Goal: Information Seeking & Learning: Check status

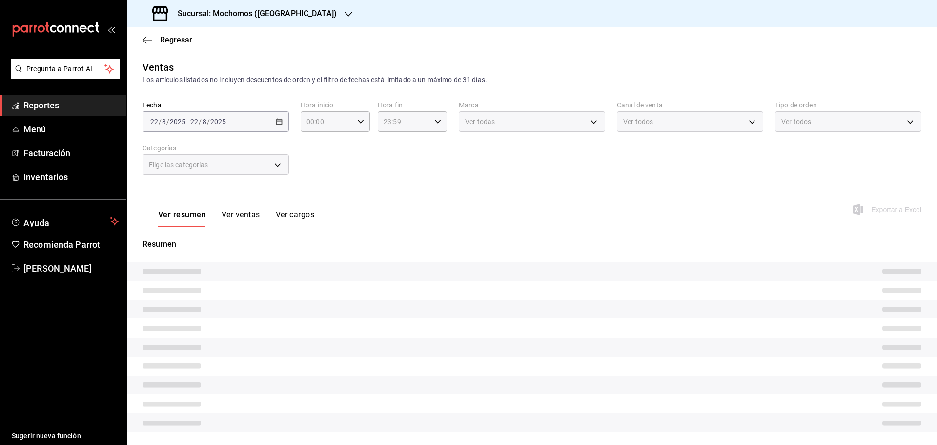
type input "05:00"
type input "05:59"
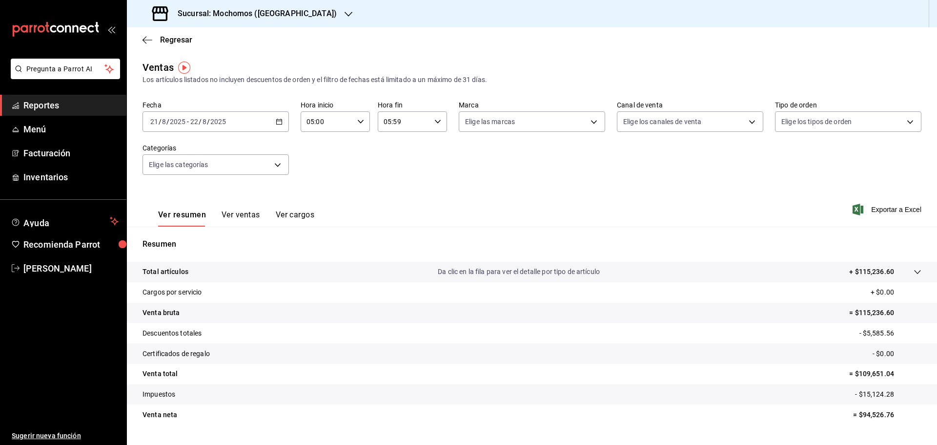
click at [260, 13] on h3 "Sucursal: Mochomos ([GEOGRAPHIC_DATA])" at bounding box center [253, 14] width 167 height 12
click at [221, 33] on div "Ryoshi ([GEOGRAPHIC_DATA])" at bounding box center [200, 42] width 146 height 22
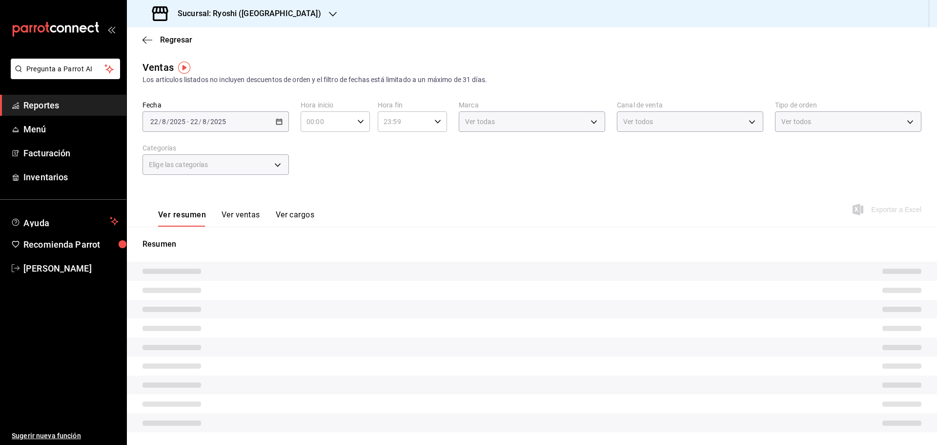
type input "05:00"
type input "05:59"
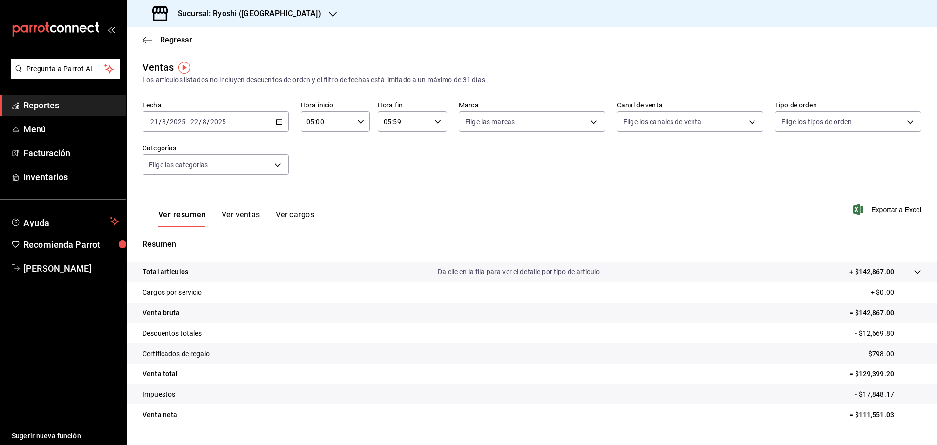
click at [24, 102] on span "Reportes" at bounding box center [70, 105] width 95 height 13
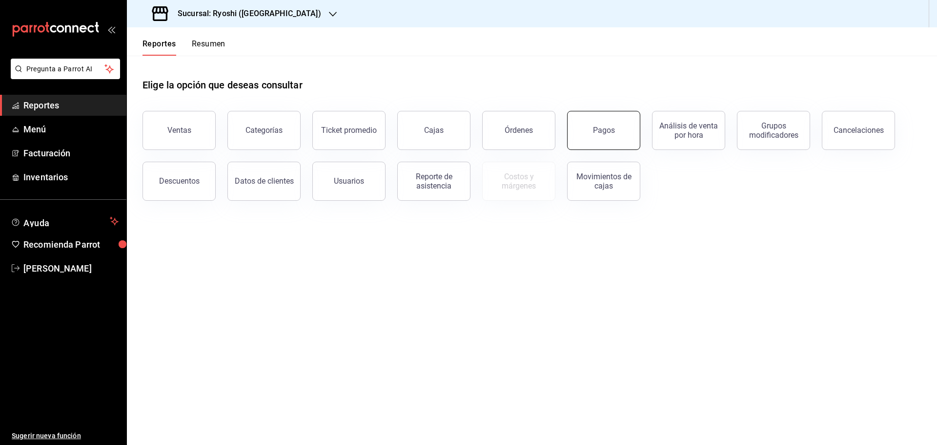
click at [610, 135] on button "Pagos" at bounding box center [603, 130] width 73 height 39
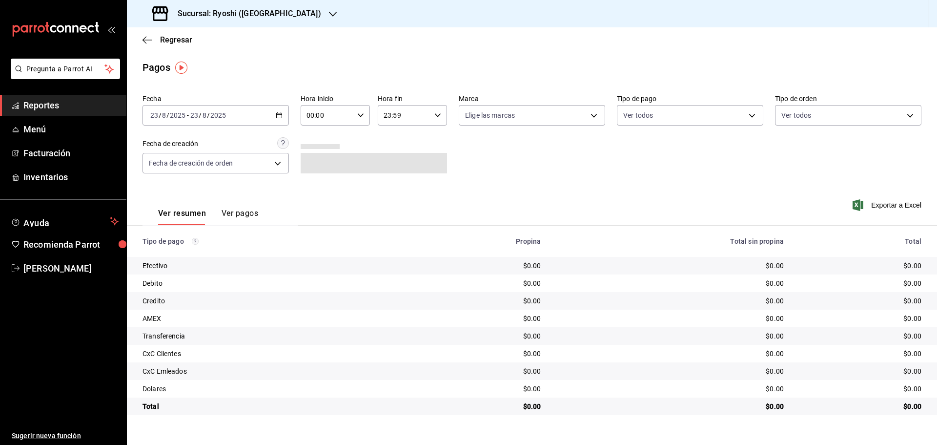
click at [274, 120] on div "2025-08-23 23 / 8 / 2025 - 2025-08-23 23 / 8 / 2025" at bounding box center [216, 115] width 146 height 20
click at [188, 252] on span "Rango de fechas" at bounding box center [189, 254] width 76 height 10
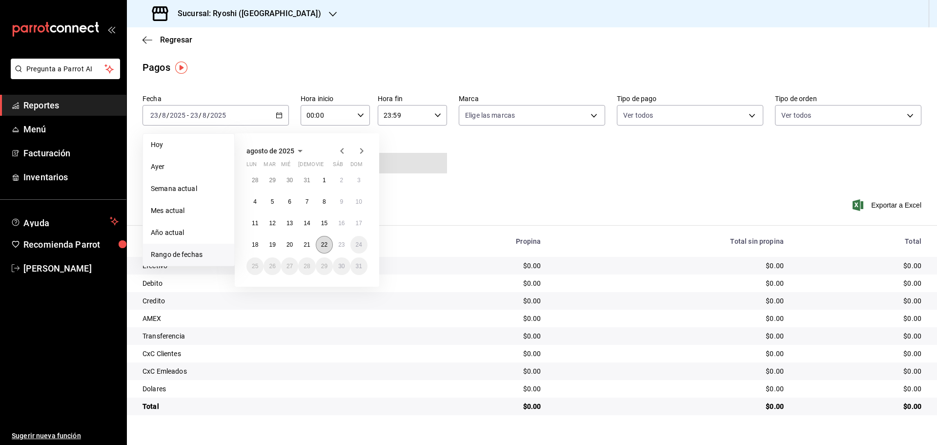
click at [328, 248] on button "22" at bounding box center [324, 245] width 17 height 18
click at [333, 246] on button "23" at bounding box center [341, 245] width 17 height 18
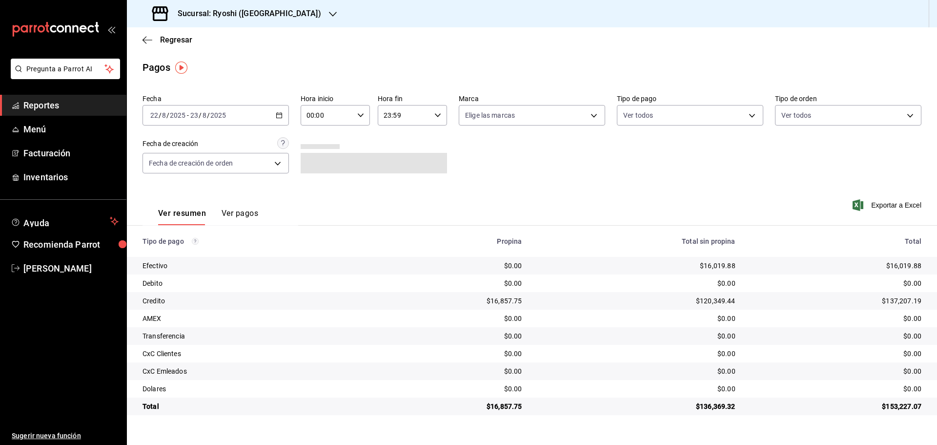
click at [364, 115] on icon "button" at bounding box center [360, 115] width 7 height 7
click at [319, 162] on span "05" at bounding box center [317, 160] width 19 height 8
type input "05:00"
click at [434, 115] on div at bounding box center [468, 222] width 937 height 445
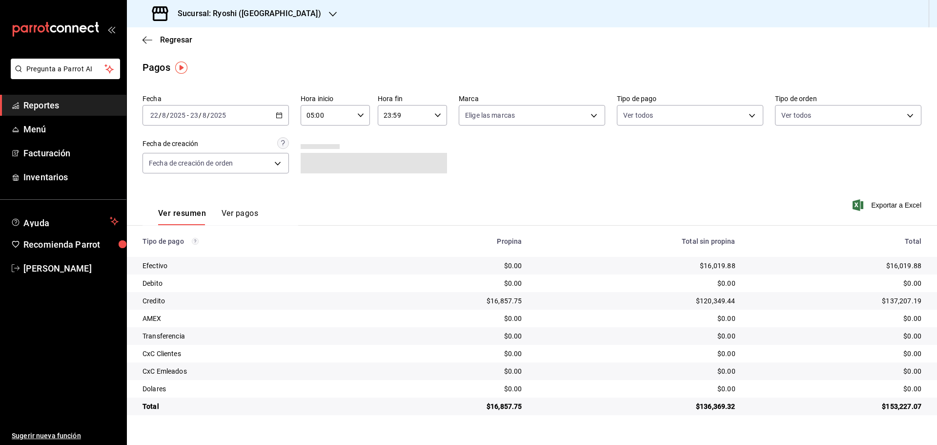
click at [437, 115] on icon "button" at bounding box center [437, 115] width 7 height 7
click at [395, 158] on span "05" at bounding box center [395, 160] width 19 height 8
type input "05:59"
click at [550, 163] on div at bounding box center [468, 222] width 937 height 445
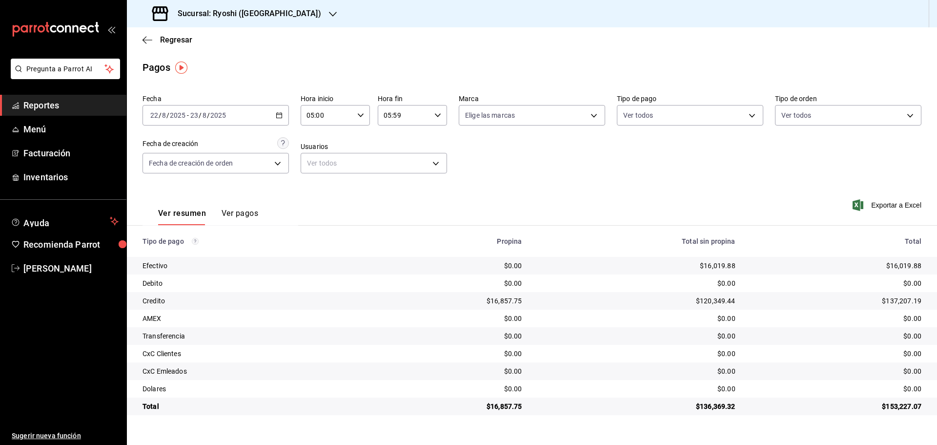
click at [894, 303] on div "$137,207.19" at bounding box center [836, 301] width 170 height 10
click at [862, 303] on div "$137,207.19" at bounding box center [836, 301] width 170 height 10
click at [546, 305] on div "$120,349.44" at bounding box center [636, 301] width 198 height 10
click at [265, 11] on h3 "Sucursal: Ryoshi ([GEOGRAPHIC_DATA])" at bounding box center [245, 14] width 151 height 12
click at [198, 63] on span "Mochomos ([GEOGRAPHIC_DATA])" at bounding box center [189, 64] width 108 height 10
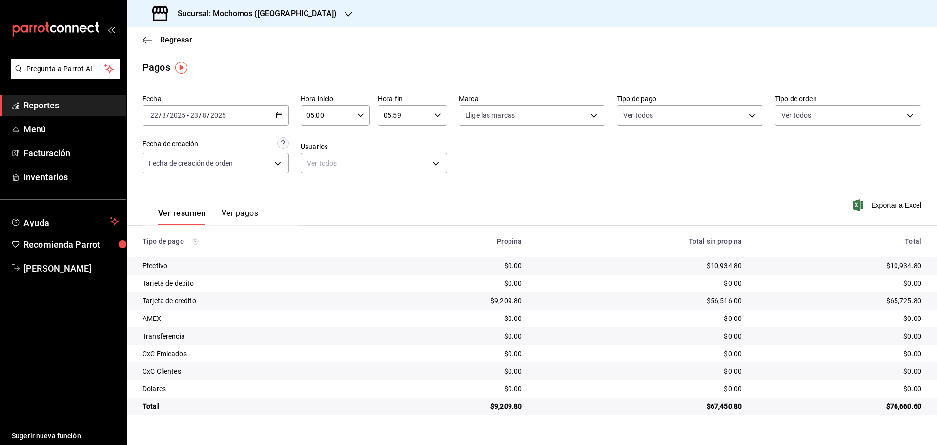
click at [879, 299] on div "$65,725.80" at bounding box center [840, 301] width 164 height 10
